Goal: Use online tool/utility: Utilize a website feature to perform a specific function

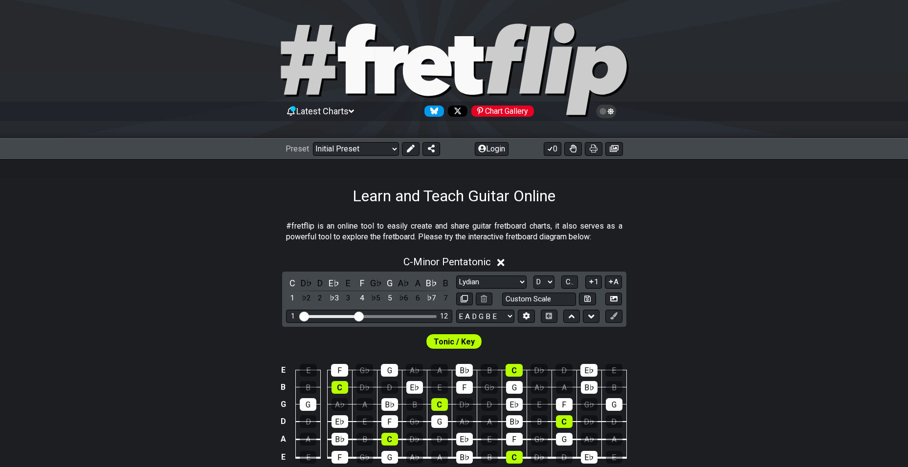
select select "Lydian"
select select "D"
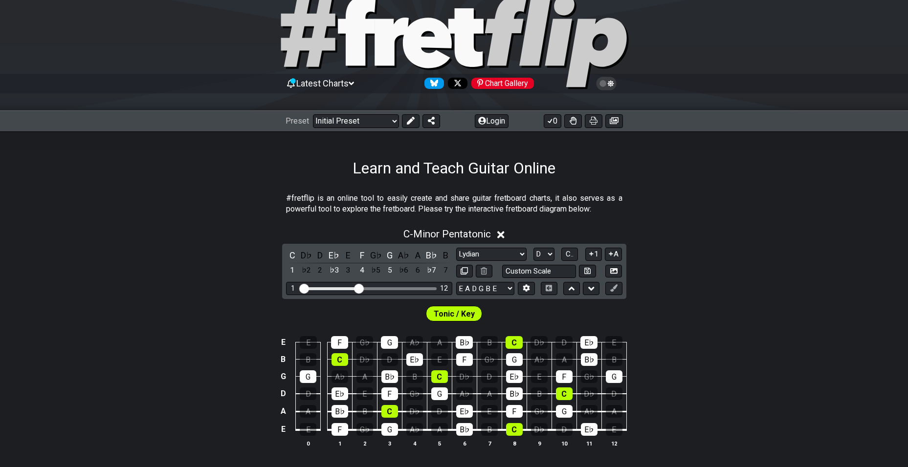
scroll to position [27, 0]
click at [380, 123] on select "Welcome to #fretflip! Initial Preset Custom Preset Minor Pentatonic Major Penta…" at bounding box center [356, 122] width 86 height 14
click at [313, 115] on select "Welcome to #fretflip! Initial Preset Custom Preset Minor Pentatonic Major Penta…" at bounding box center [356, 122] width 86 height 14
select select "/minor-triad-arpeggios"
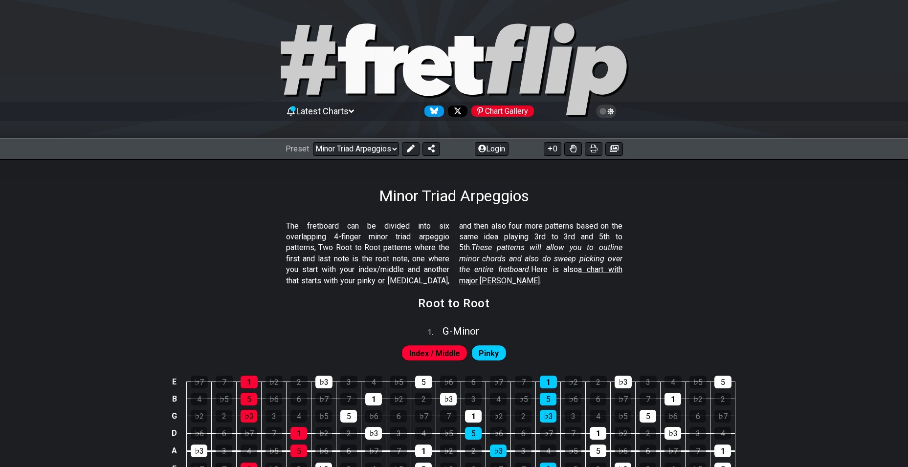
scroll to position [0, 0]
click at [462, 328] on span "G - Minor" at bounding box center [460, 331] width 37 height 12
select select "G"
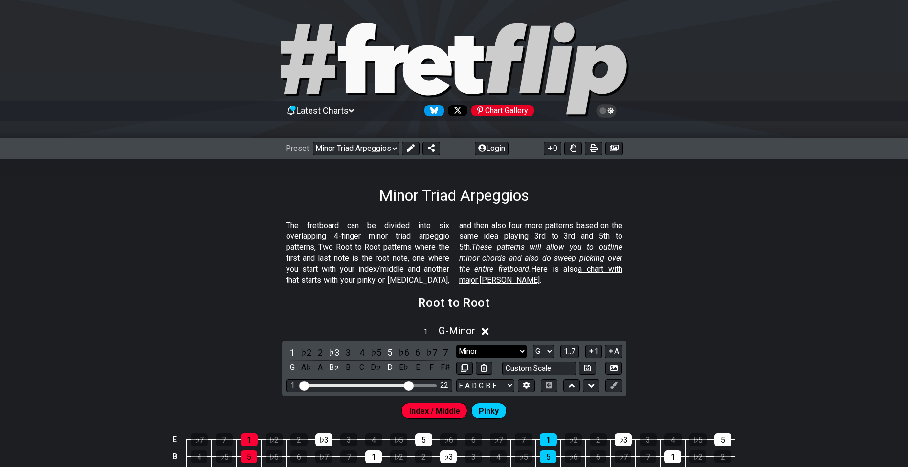
click at [519, 348] on select "Minor Root Minor Pentatonic Major Pentatonic Minor Blues Major Blues Major / [P…" at bounding box center [491, 351] width 70 height 13
click at [440, 331] on span "G - Minor" at bounding box center [456, 331] width 37 height 12
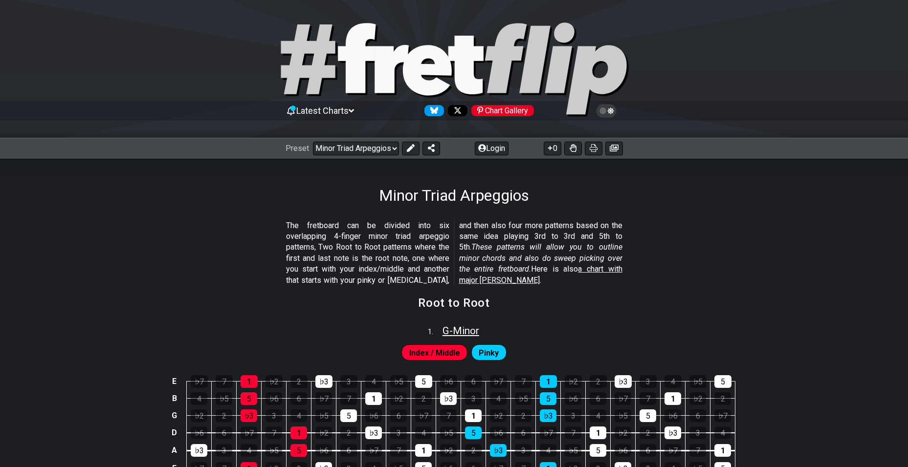
click at [442, 331] on span "G - Minor" at bounding box center [460, 331] width 37 height 12
select select "G"
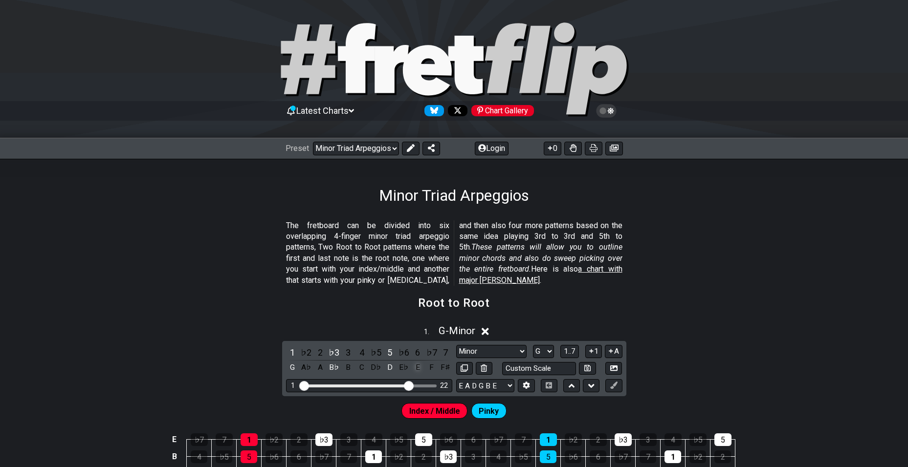
click at [419, 367] on div "E" at bounding box center [417, 367] width 13 height 13
click at [443, 368] on div "F♯" at bounding box center [445, 367] width 13 height 13
click at [332, 369] on div "B♭" at bounding box center [333, 367] width 13 height 13
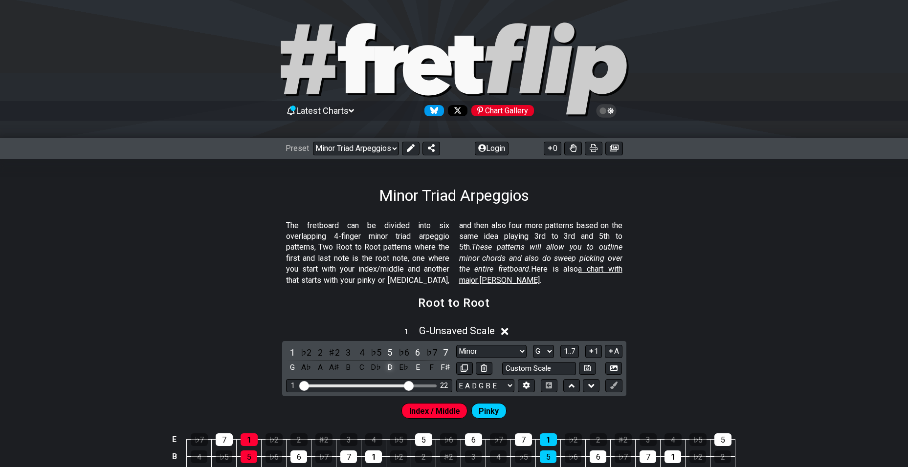
click at [389, 366] on div "D" at bounding box center [389, 367] width 13 height 13
click at [508, 349] on select "Minor Root Minor Pentatonic Major Pentatonic Minor Blues Major Blues Major / [P…" at bounding box center [491, 351] width 70 height 13
click at [456, 345] on select "Minor Root Minor Pentatonic Major Pentatonic Minor Blues Major Blues Major / [P…" at bounding box center [491, 351] width 70 height 13
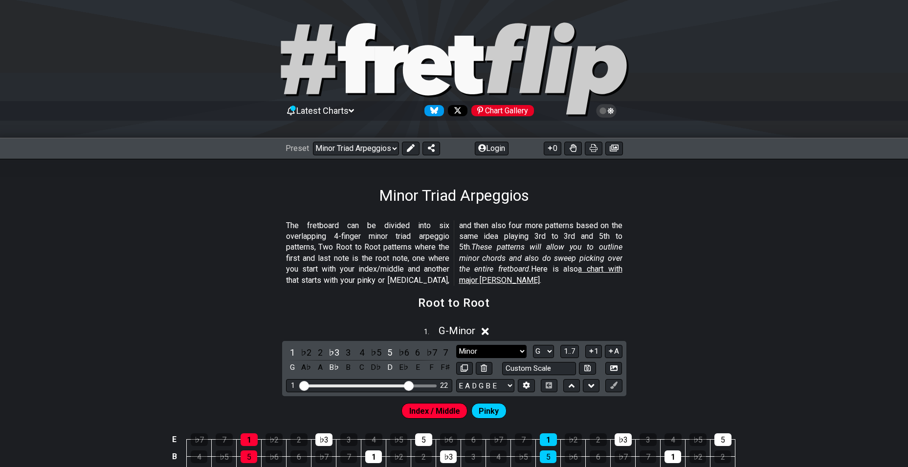
click at [486, 349] on select "Minor Root Minor Pentatonic Major Pentatonic Minor Blues Major Blues Major / [P…" at bounding box center [491, 351] width 70 height 13
click at [456, 345] on select "Minor Root Minor Pentatonic Major Pentatonic Minor Blues Major Blues Major / [P…" at bounding box center [491, 351] width 70 height 13
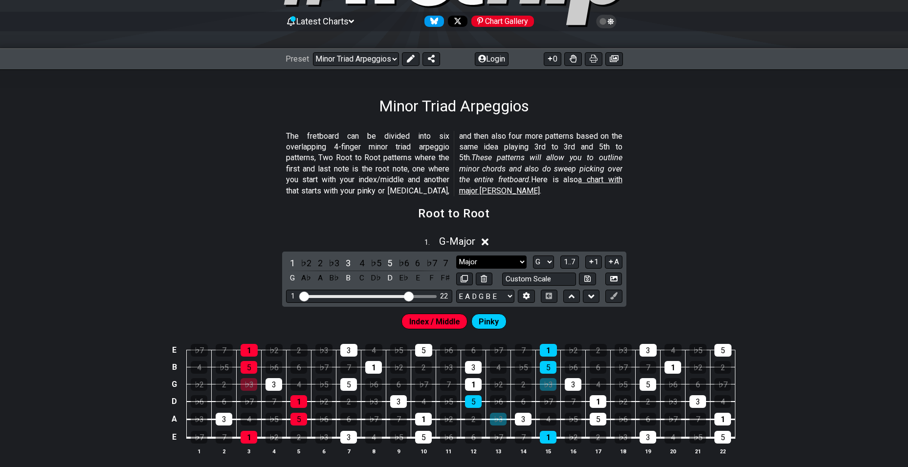
scroll to position [90, 0]
click at [391, 278] on div "D" at bounding box center [389, 277] width 13 height 13
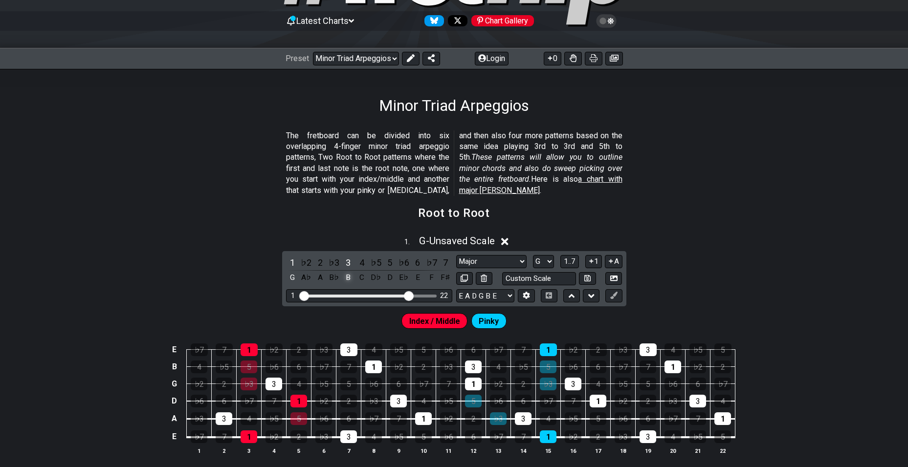
click at [346, 279] on div "B" at bounding box center [348, 277] width 13 height 13
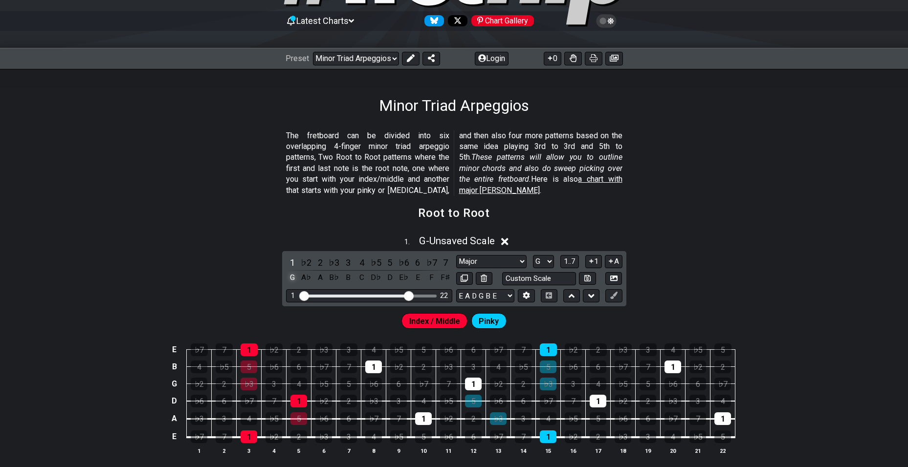
click at [293, 276] on div "G" at bounding box center [292, 277] width 13 height 13
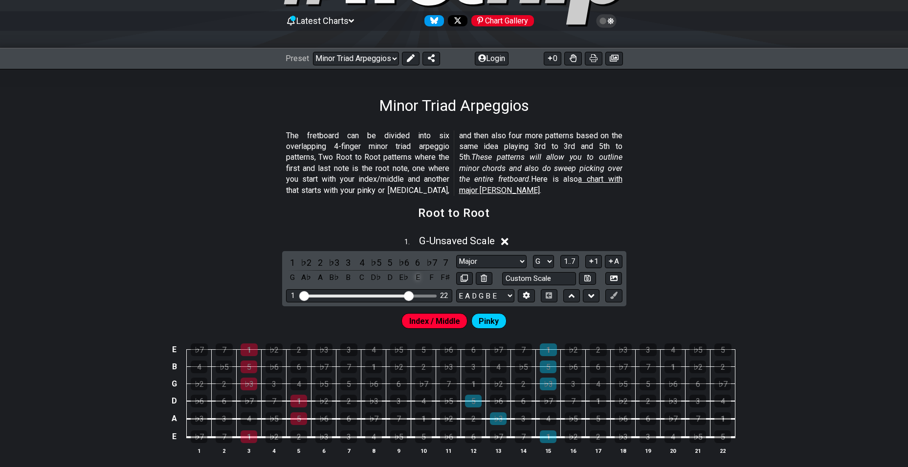
click at [419, 279] on div "E" at bounding box center [417, 277] width 13 height 13
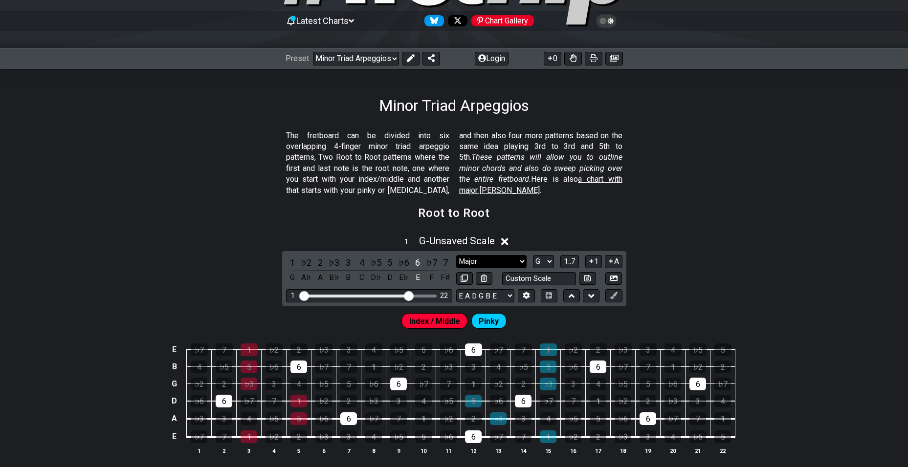
click at [493, 260] on select "Minor Root Minor Pentatonic Major Pentatonic Minor Blues Major Blues Major / [P…" at bounding box center [491, 261] width 70 height 13
select select "Minor"
click at [456, 255] on select "Minor Root Minor Pentatonic Major Pentatonic Minor Blues Major Blues Major / [P…" at bounding box center [491, 261] width 70 height 13
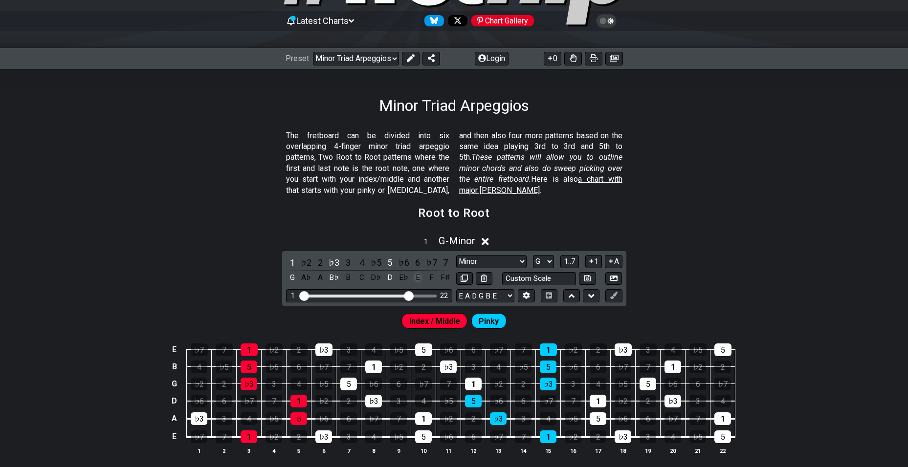
click at [418, 279] on div "E" at bounding box center [417, 277] width 13 height 13
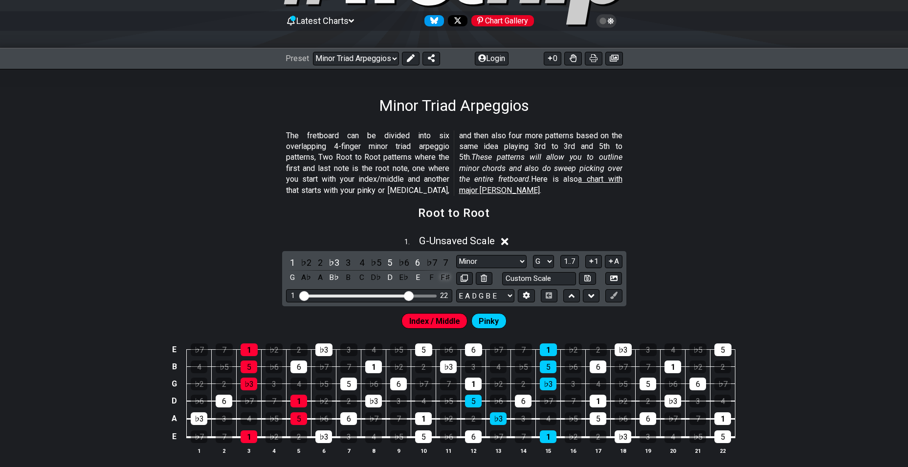
click at [447, 280] on div "F♯" at bounding box center [445, 277] width 13 height 13
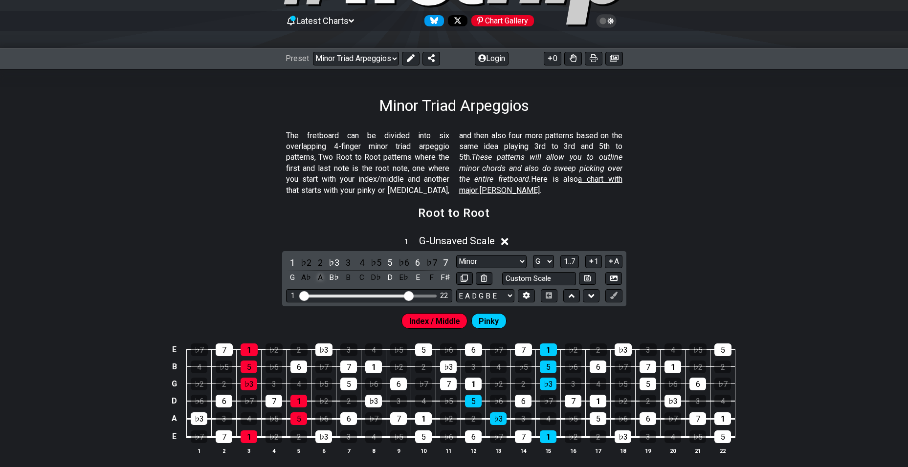
click at [319, 278] on div "A" at bounding box center [320, 277] width 13 height 13
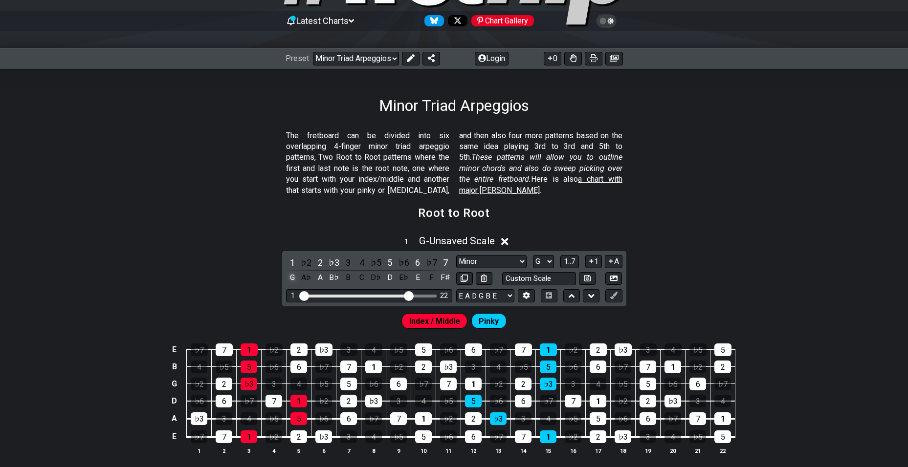
click at [296, 276] on div "G" at bounding box center [292, 277] width 13 height 13
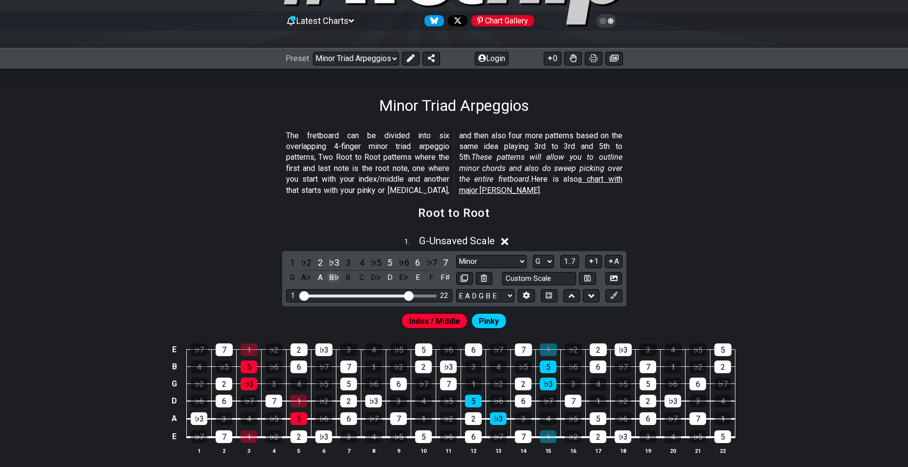
click at [332, 275] on div "B♭" at bounding box center [333, 277] width 13 height 13
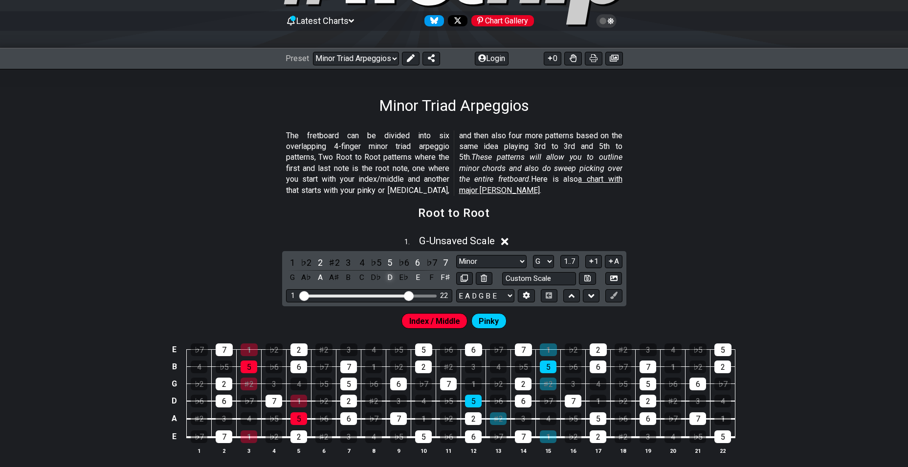
click at [389, 275] on div "D" at bounding box center [389, 277] width 13 height 13
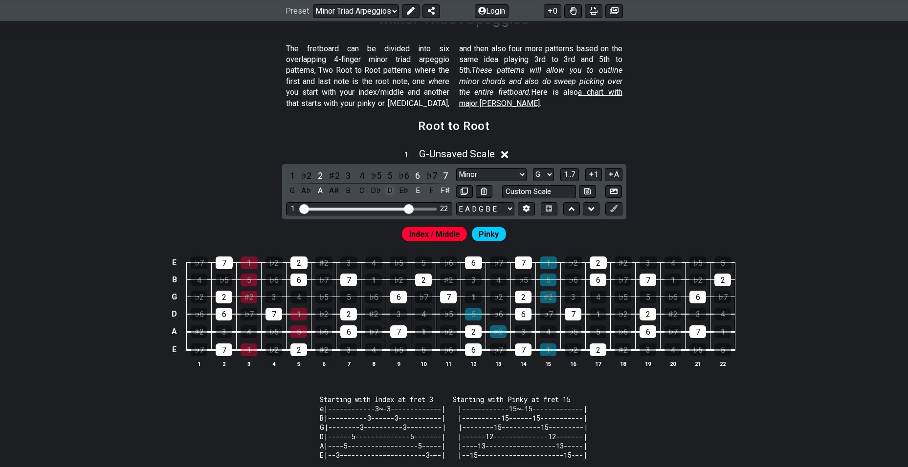
scroll to position [178, 0]
click at [223, 329] on div "3" at bounding box center [224, 331] width 17 height 13
click at [483, 195] on button at bounding box center [484, 191] width 17 height 13
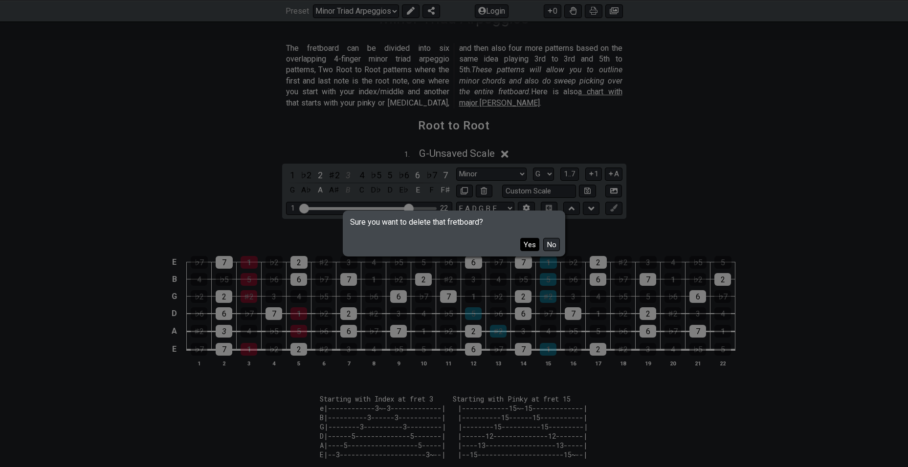
click at [535, 243] on button "Yes" at bounding box center [529, 244] width 19 height 13
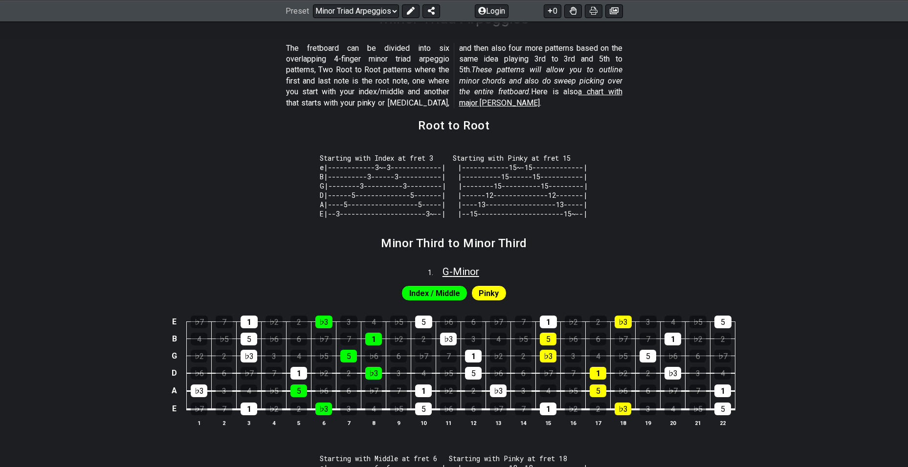
click at [443, 278] on span "G - Minor" at bounding box center [460, 272] width 37 height 12
select select "G"
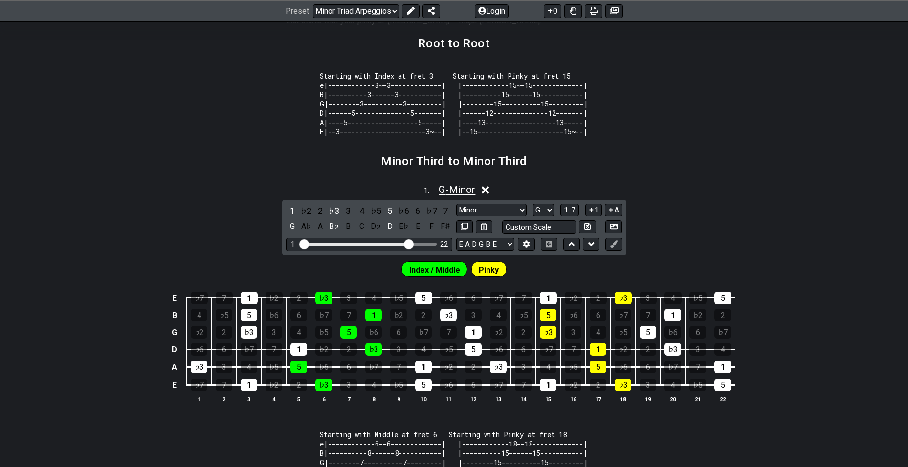
scroll to position [260, 0]
click at [229, 373] on div "3" at bounding box center [224, 366] width 17 height 13
click at [553, 233] on input "text" at bounding box center [539, 226] width 74 height 13
type input "Custom Scale"
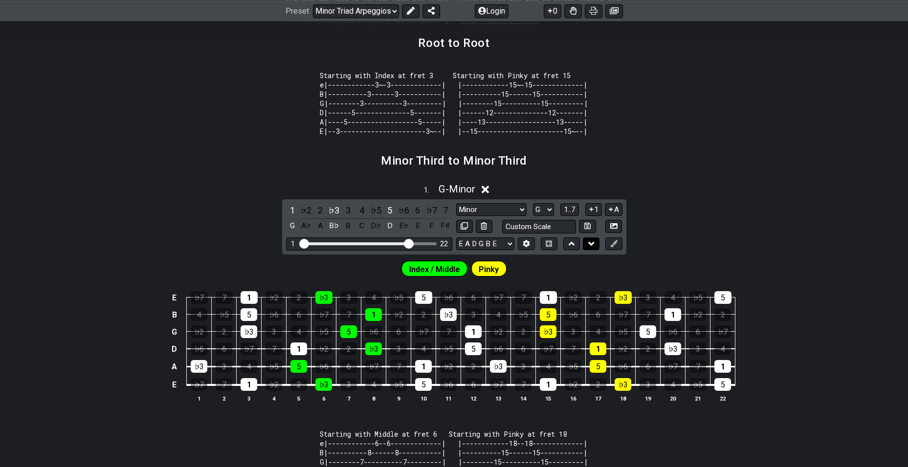
click at [583, 251] on button at bounding box center [591, 244] width 17 height 13
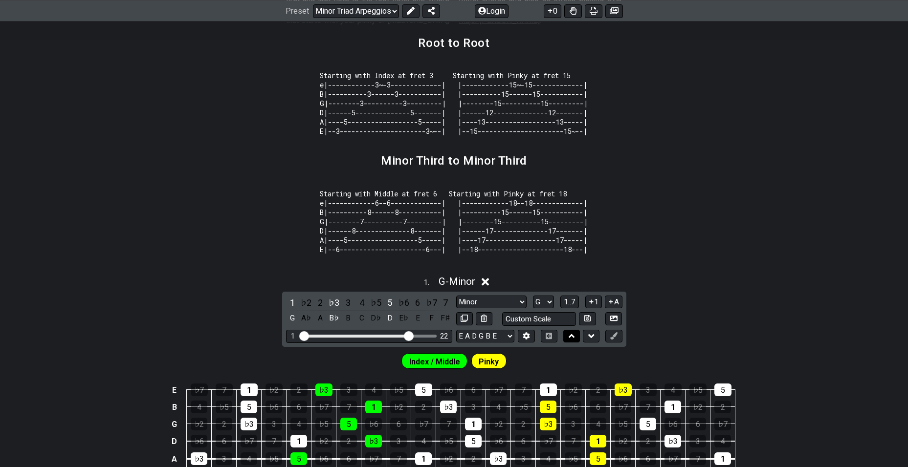
click at [569, 341] on icon at bounding box center [571, 336] width 6 height 10
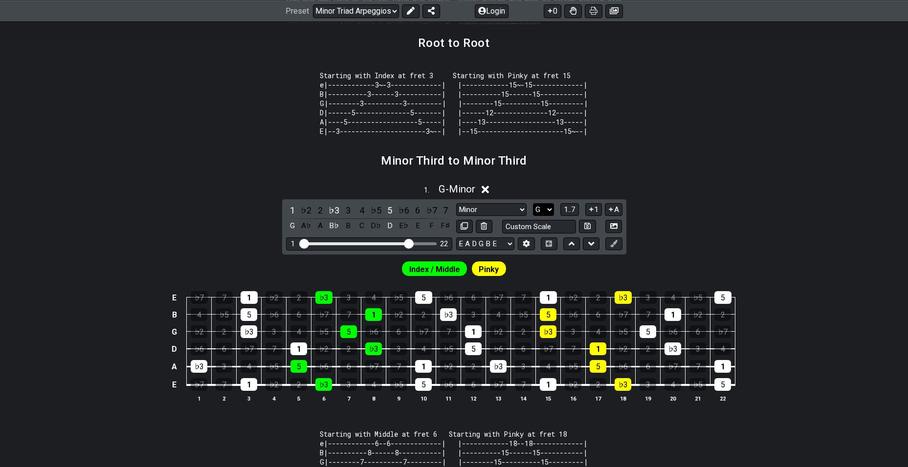
click at [547, 216] on select "A♭ A A♯ B♭ B C C♯ D♭ D D♯ E♭ E F F♯ G♭ G G♯" at bounding box center [543, 209] width 21 height 13
select select "E"
click at [533, 212] on select "A♭ A A♯ B♭ B C C♯ D♭ D D♯ E♭ E F F♯ G♭ G G♯" at bounding box center [543, 209] width 21 height 13
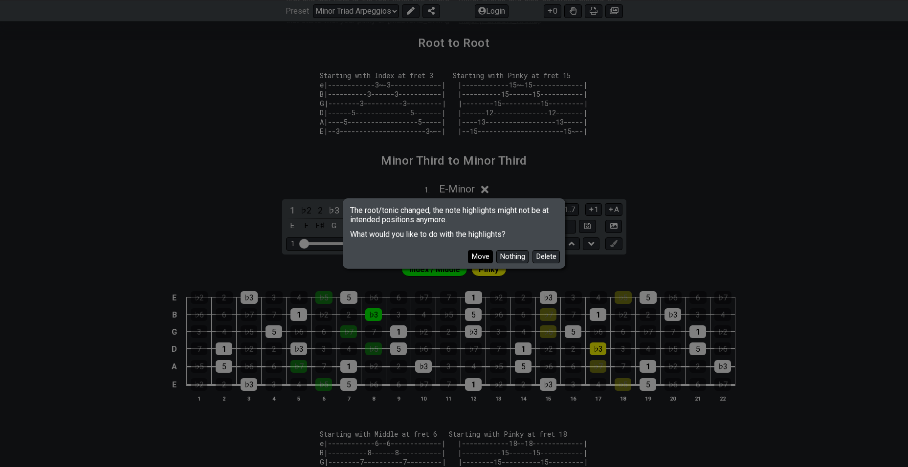
click at [468, 256] on button "Move" at bounding box center [480, 256] width 25 height 13
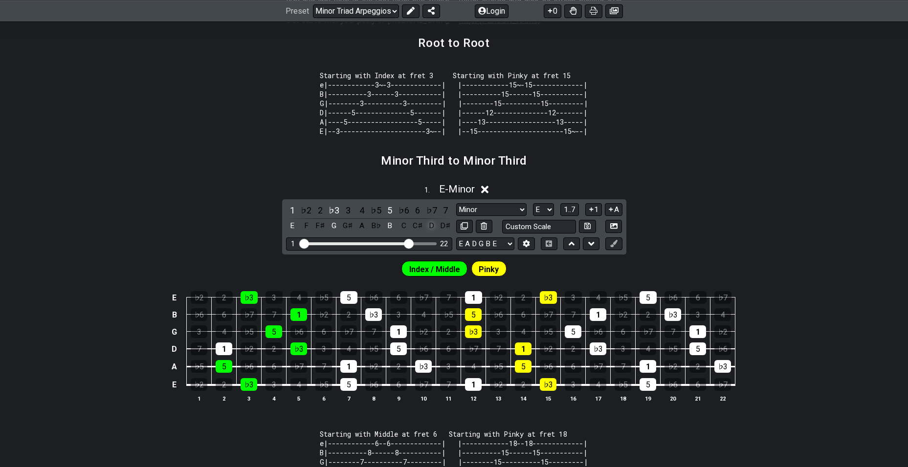
click at [430, 233] on div "D" at bounding box center [431, 225] width 13 height 13
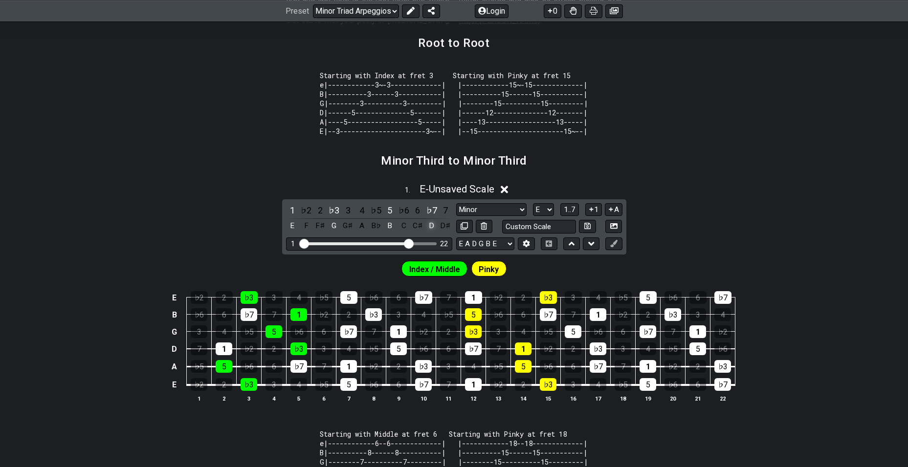
click at [430, 233] on div "D" at bounding box center [431, 225] width 13 height 13
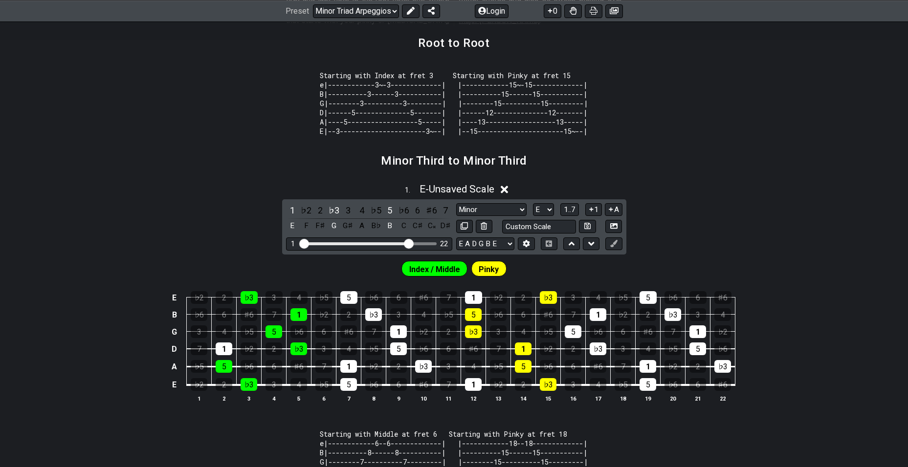
click at [430, 233] on div "C𝄪" at bounding box center [431, 225] width 13 height 13
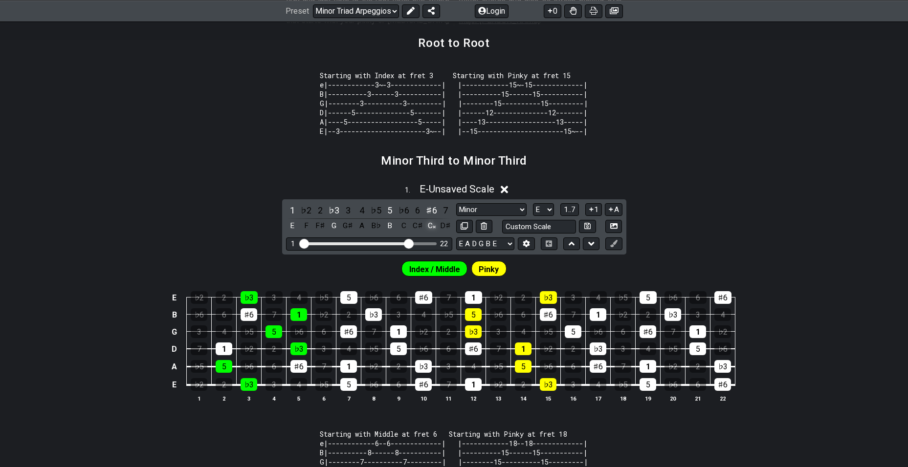
click at [434, 233] on div "C𝄪" at bounding box center [431, 225] width 13 height 13
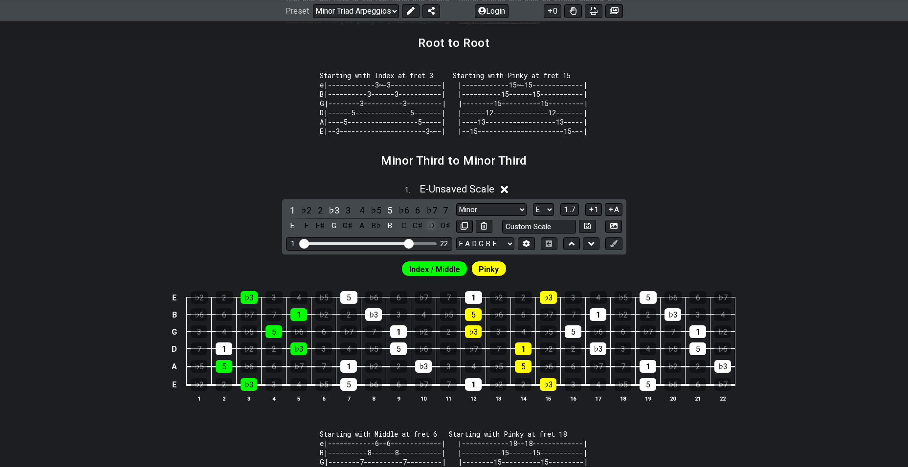
click at [429, 233] on div "D" at bounding box center [431, 225] width 13 height 13
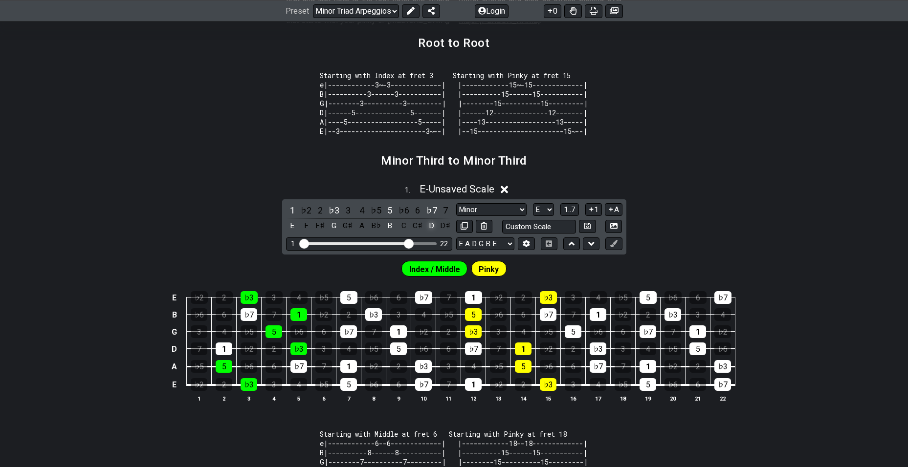
click at [433, 233] on div "D" at bounding box center [431, 225] width 13 height 13
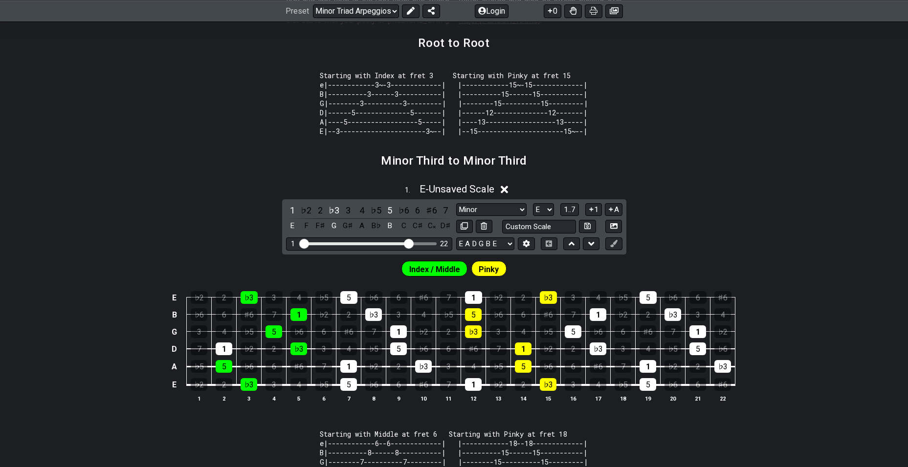
click at [433, 233] on div "C𝄪" at bounding box center [431, 225] width 13 height 13
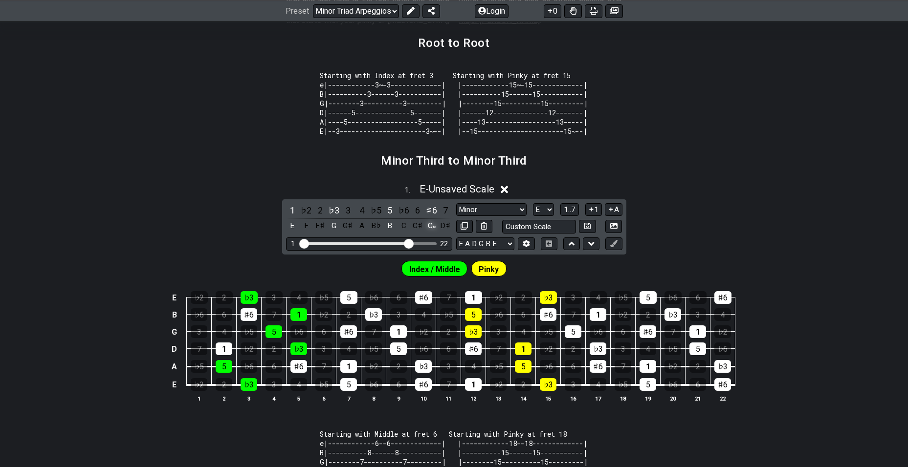
click at [434, 233] on div "C𝄪" at bounding box center [431, 225] width 13 height 13
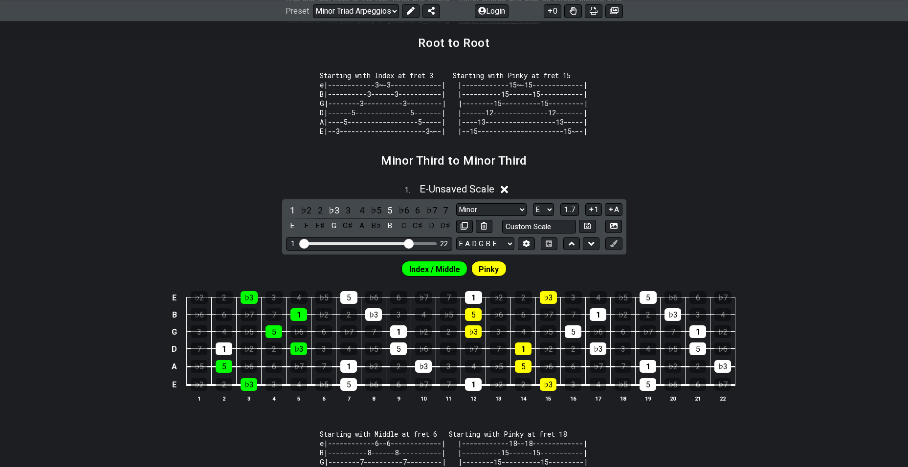
click at [434, 233] on div "D" at bounding box center [431, 225] width 13 height 13
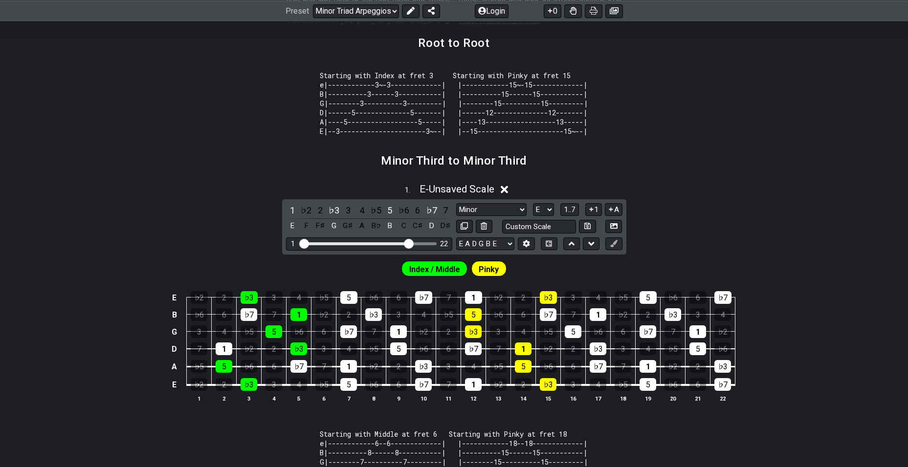
click at [434, 233] on div "D" at bounding box center [431, 225] width 13 height 13
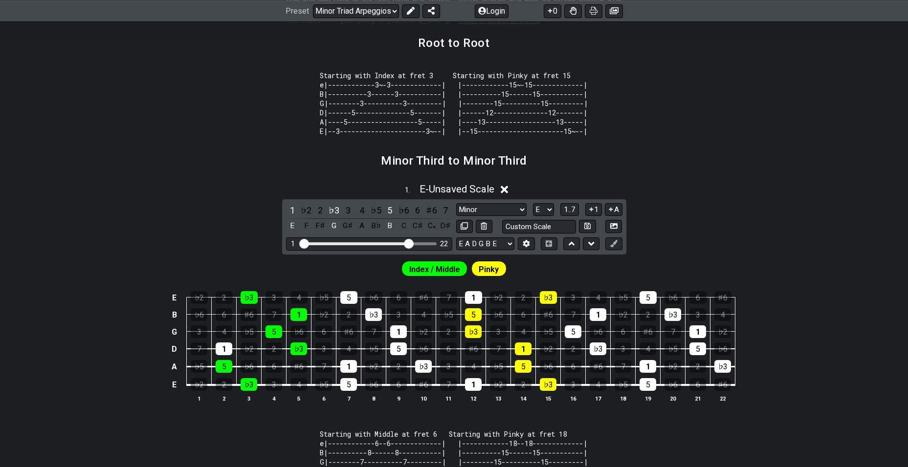
click at [434, 233] on div "C𝄪" at bounding box center [431, 225] width 13 height 13
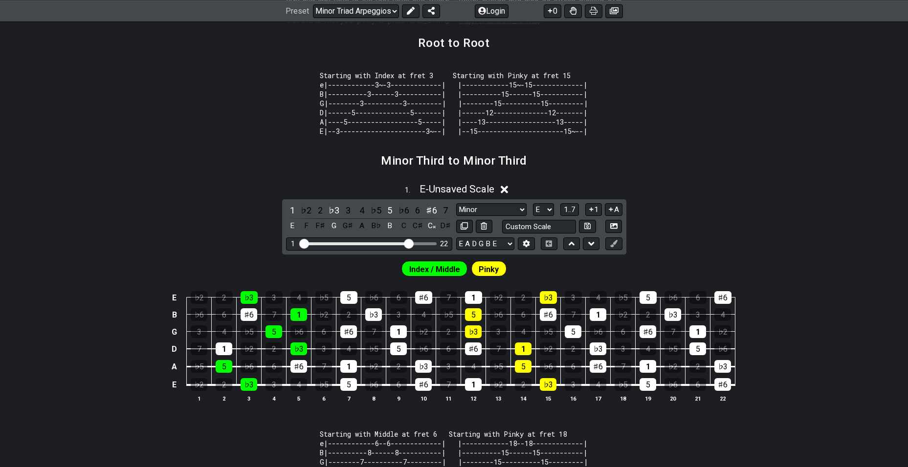
click at [434, 233] on div "C𝄪" at bounding box center [431, 225] width 13 height 13
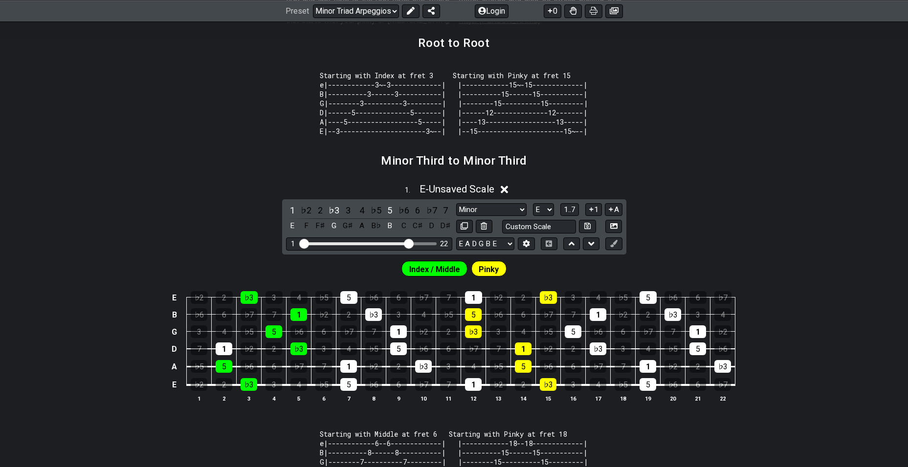
click at [434, 233] on div "D" at bounding box center [431, 225] width 13 height 13
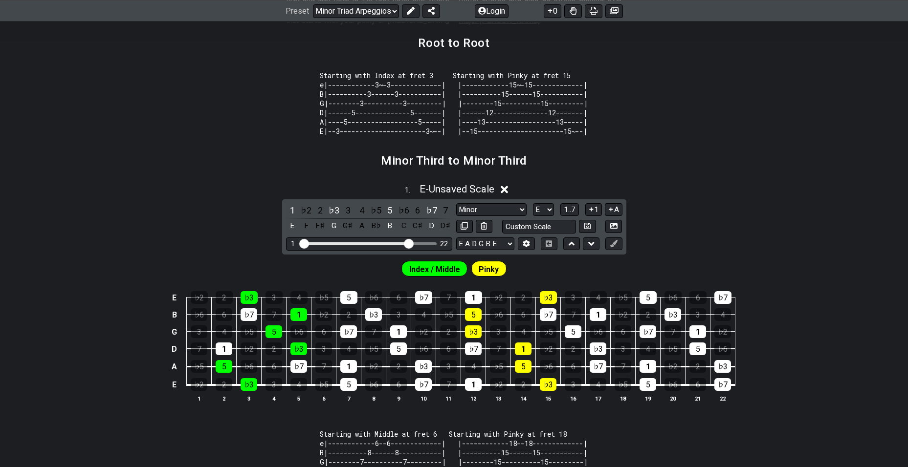
click at [434, 233] on div "D" at bounding box center [431, 225] width 13 height 13
